Goal: Information Seeking & Learning: Learn about a topic

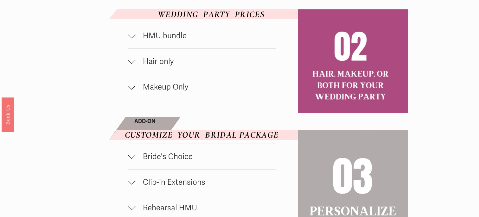
scroll to position [353, 0]
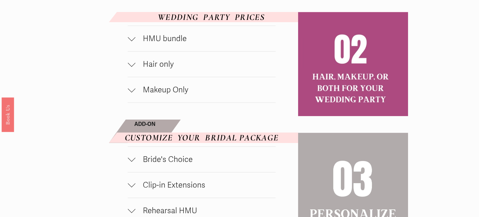
click at [135, 40] on div at bounding box center [132, 39] width 8 height 8
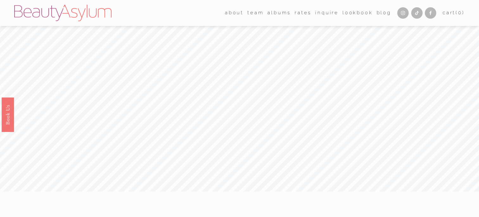
click at [280, 16] on link "albums" at bounding box center [279, 13] width 23 height 10
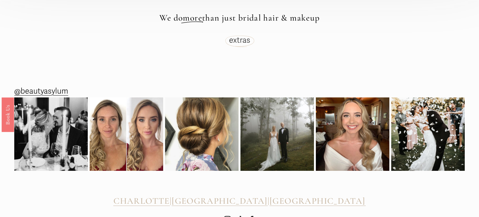
scroll to position [1810, 0]
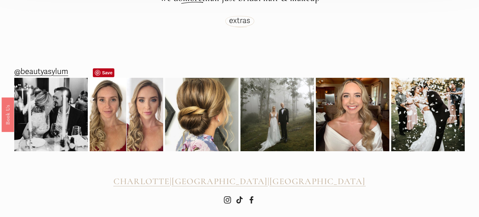
click at [132, 120] on img at bounding box center [127, 115] width 74 height 74
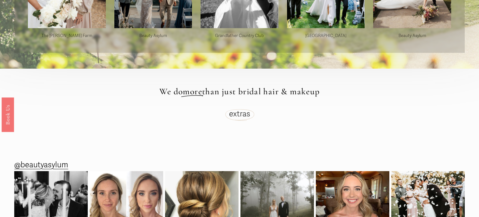
scroll to position [1654, 0]
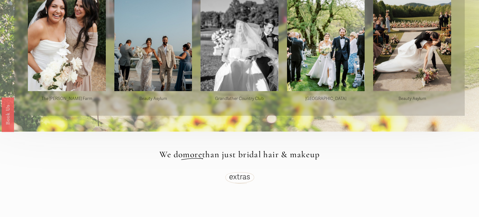
click at [237, 172] on link "extras" at bounding box center [239, 177] width 21 height 10
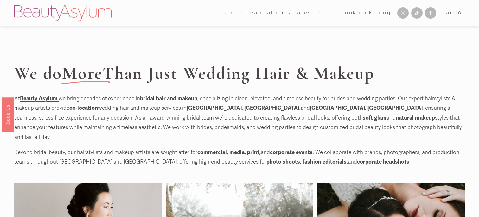
click at [351, 16] on link "Lookbook" at bounding box center [358, 13] width 30 height 10
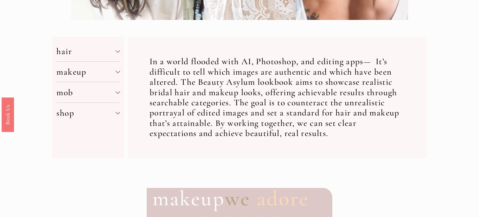
scroll to position [252, 0]
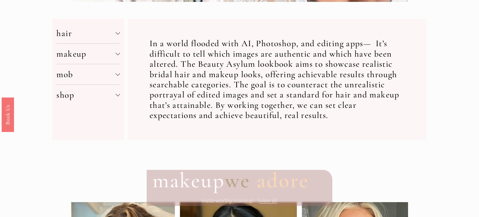
click at [76, 55] on span "makeup" at bounding box center [85, 54] width 59 height 11
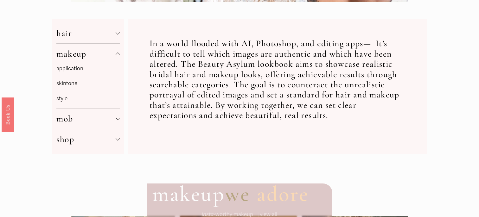
click at [62, 96] on p "style" at bounding box center [87, 99] width 63 height 10
click at [62, 98] on p "style" at bounding box center [87, 99] width 63 height 10
click at [63, 98] on p "style" at bounding box center [87, 99] width 63 height 10
click at [68, 68] on link "application" at bounding box center [69, 68] width 27 height 7
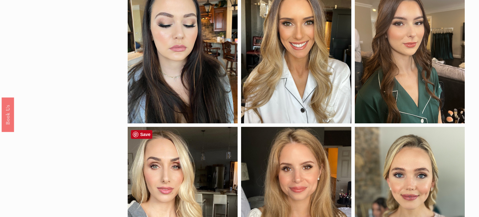
scroll to position [363, 0]
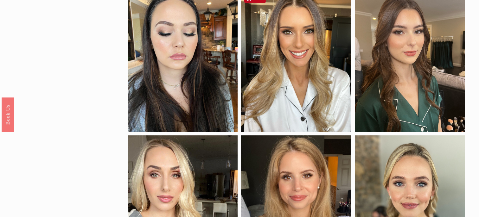
click at [263, 67] on div at bounding box center [296, 61] width 110 height 141
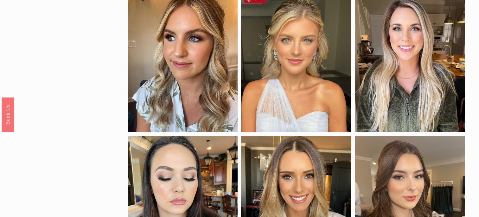
scroll to position [217, 0]
